Goal: Task Accomplishment & Management: Manage account settings

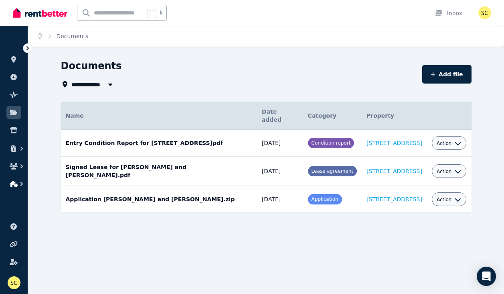
click at [24, 182] on icon "button" at bounding box center [22, 184] width 8 height 8
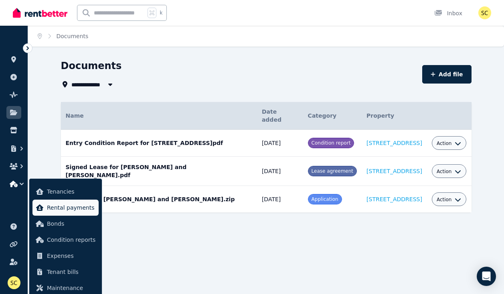
click at [51, 207] on span "Rental payments" at bounding box center [71, 208] width 49 height 10
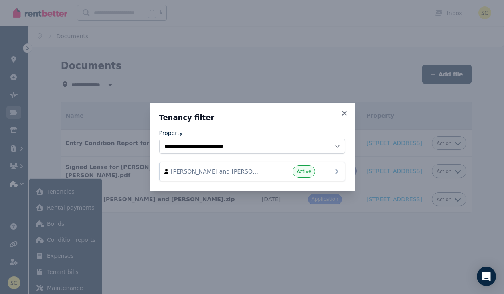
click at [336, 172] on icon at bounding box center [337, 171] width 10 height 10
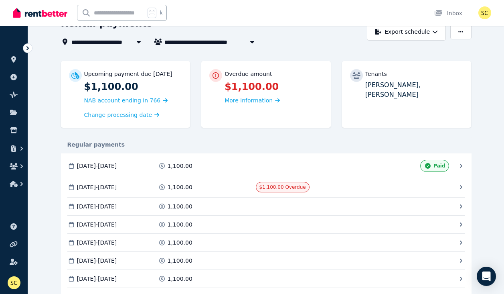
scroll to position [43, 0]
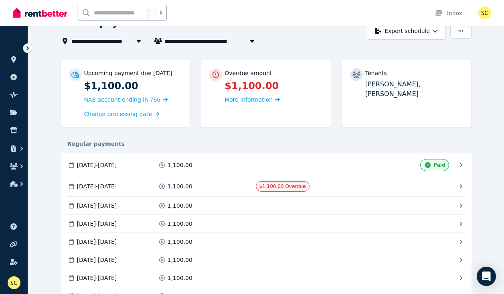
click at [460, 186] on icon at bounding box center [461, 186] width 8 height 8
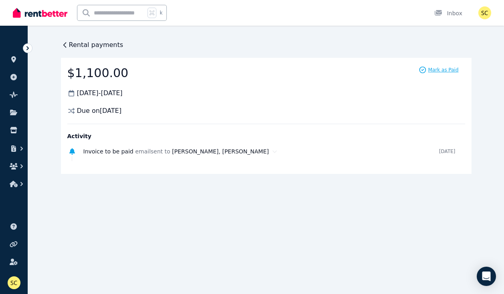
click at [435, 69] on span "Mark as Paid" at bounding box center [443, 70] width 30 height 6
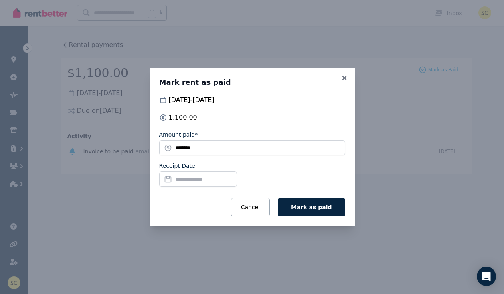
click at [190, 178] on input "Receipt Date" at bounding box center [198, 178] width 78 height 15
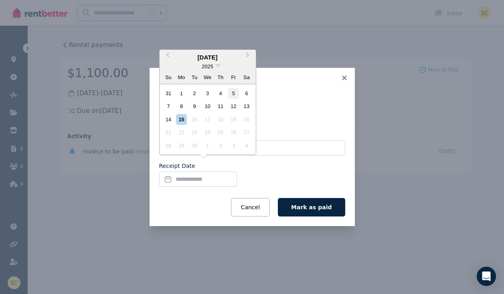
click at [233, 96] on div "5" at bounding box center [233, 93] width 11 height 11
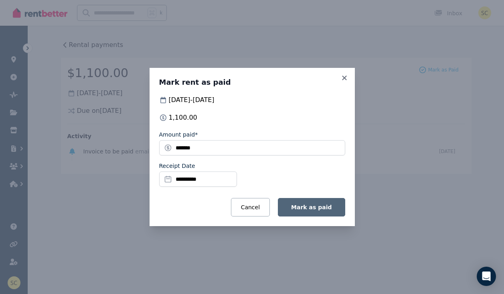
click at [316, 207] on span "Mark as paid" at bounding box center [311, 207] width 41 height 6
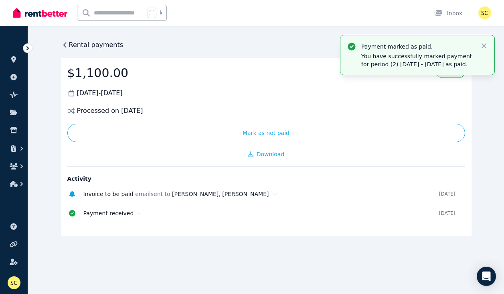
click at [90, 43] on span "Rental payments" at bounding box center [96, 45] width 55 height 10
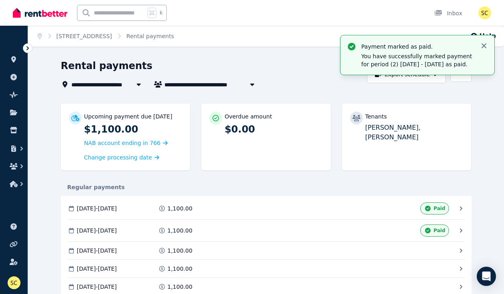
click at [486, 44] on icon "button" at bounding box center [484, 45] width 5 height 5
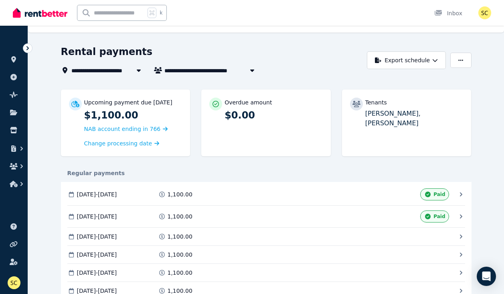
scroll to position [17, 0]
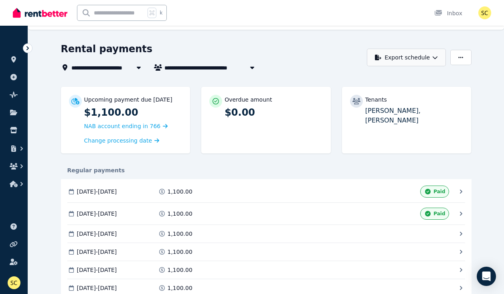
click at [435, 58] on icon "button" at bounding box center [435, 57] width 5 height 3
click at [400, 78] on div "PDF" at bounding box center [407, 78] width 68 height 8
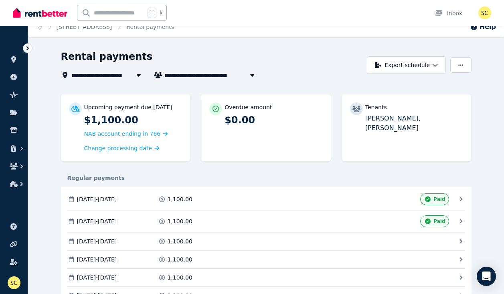
scroll to position [7, 0]
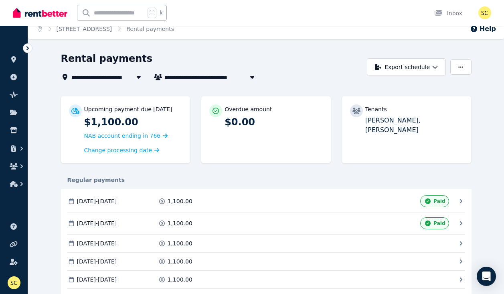
click at [219, 80] on span "[PERSON_NAME] and [PERSON_NAME]" at bounding box center [225, 77] width 122 height 10
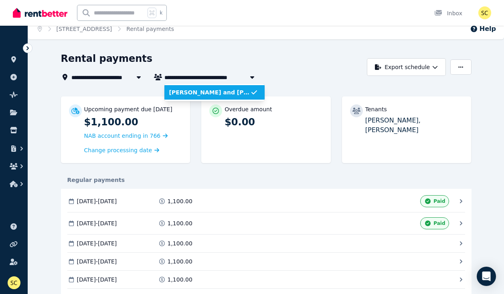
click at [222, 76] on span "[PERSON_NAME] and [PERSON_NAME]" at bounding box center [225, 77] width 122 height 10
type input "**********"
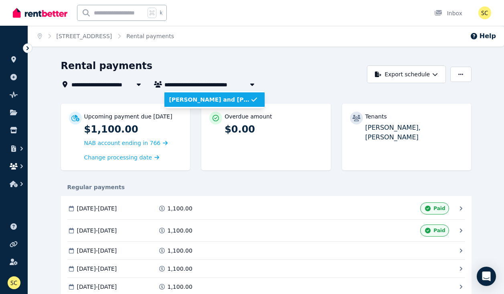
click at [16, 167] on icon "button" at bounding box center [14, 166] width 8 height 6
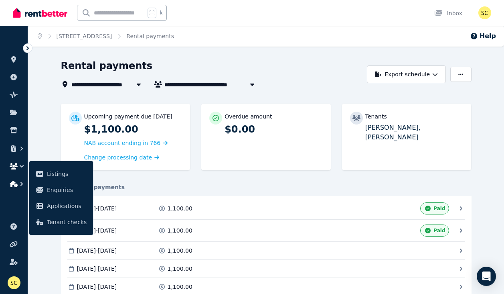
click at [23, 182] on icon "button" at bounding box center [22, 184] width 8 height 8
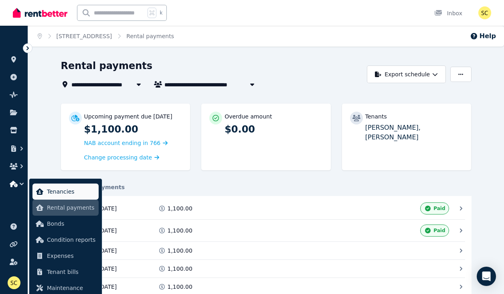
click at [61, 195] on span "Tenancies" at bounding box center [71, 192] width 49 height 10
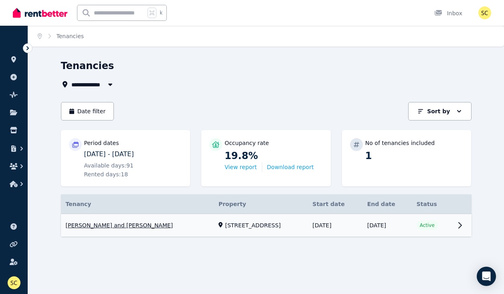
click at [137, 225] on link "View property details" at bounding box center [266, 225] width 411 height 23
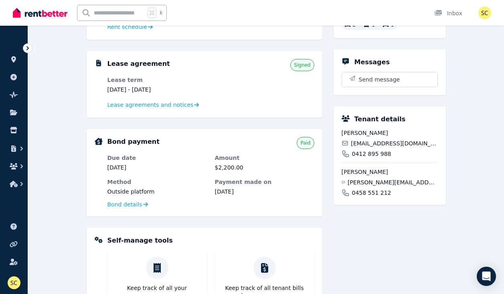
scroll to position [150, 0]
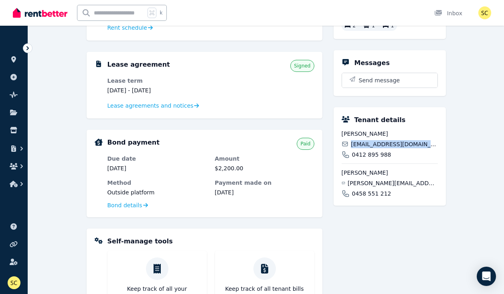
drag, startPoint x: 432, startPoint y: 153, endPoint x: 353, endPoint y: 154, distance: 79.0
click at [353, 148] on span "[EMAIL_ADDRESS][DOMAIN_NAME]" at bounding box center [394, 144] width 87 height 8
copy span "[EMAIL_ADDRESS][DOMAIN_NAME]"
drag, startPoint x: 426, startPoint y: 193, endPoint x: 352, endPoint y: 193, distance: 74.6
click at [352, 187] on div "[PERSON_NAME][EMAIL_ADDRESS][PERSON_NAME][DOMAIN_NAME]" at bounding box center [390, 183] width 96 height 8
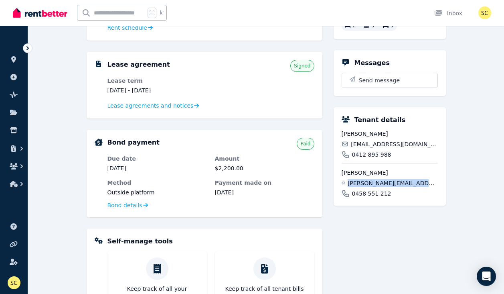
copy span "[PERSON_NAME][EMAIL_ADDRESS][PERSON_NAME][DOMAIN_NAME]"
